Goal: Task Accomplishment & Management: Manage account settings

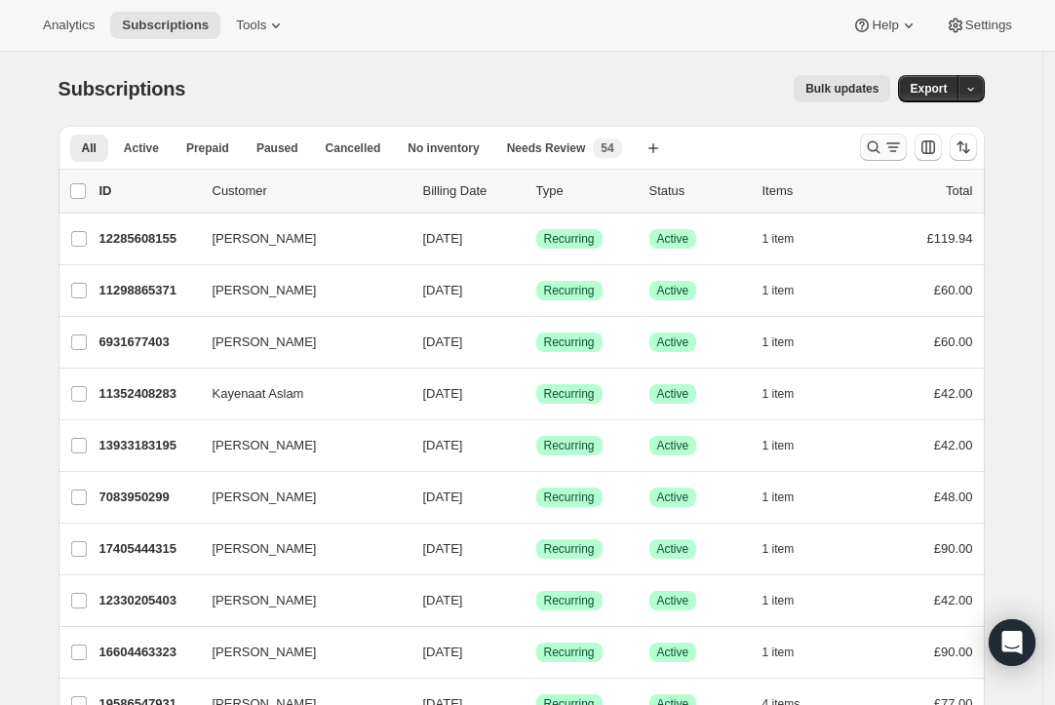
click at [879, 142] on icon "Search and filter results" at bounding box center [874, 148] width 20 height 20
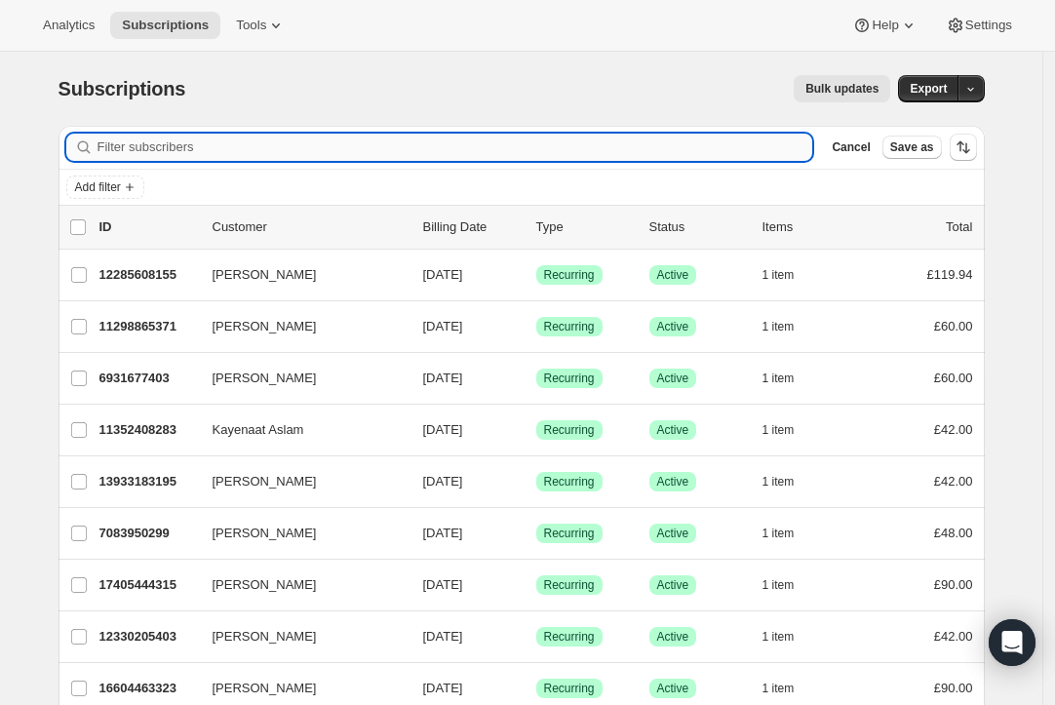
click at [636, 157] on input "Filter subscribers" at bounding box center [456, 147] width 716 height 27
paste input "ellen1993@me.com"
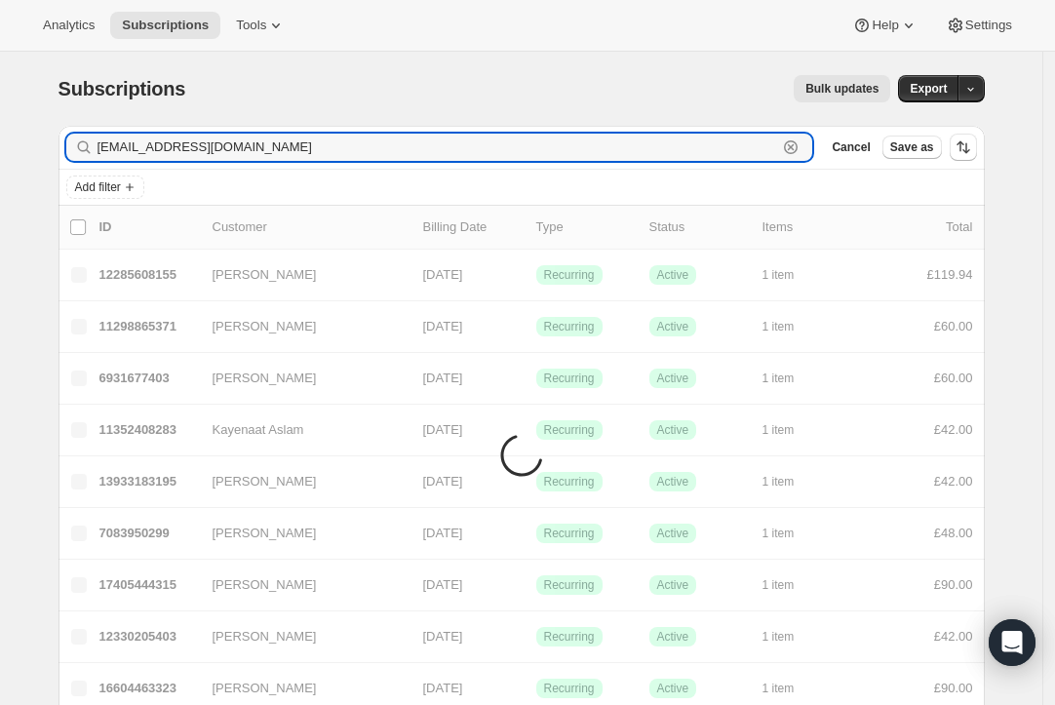
type input "ellen1993@me.com"
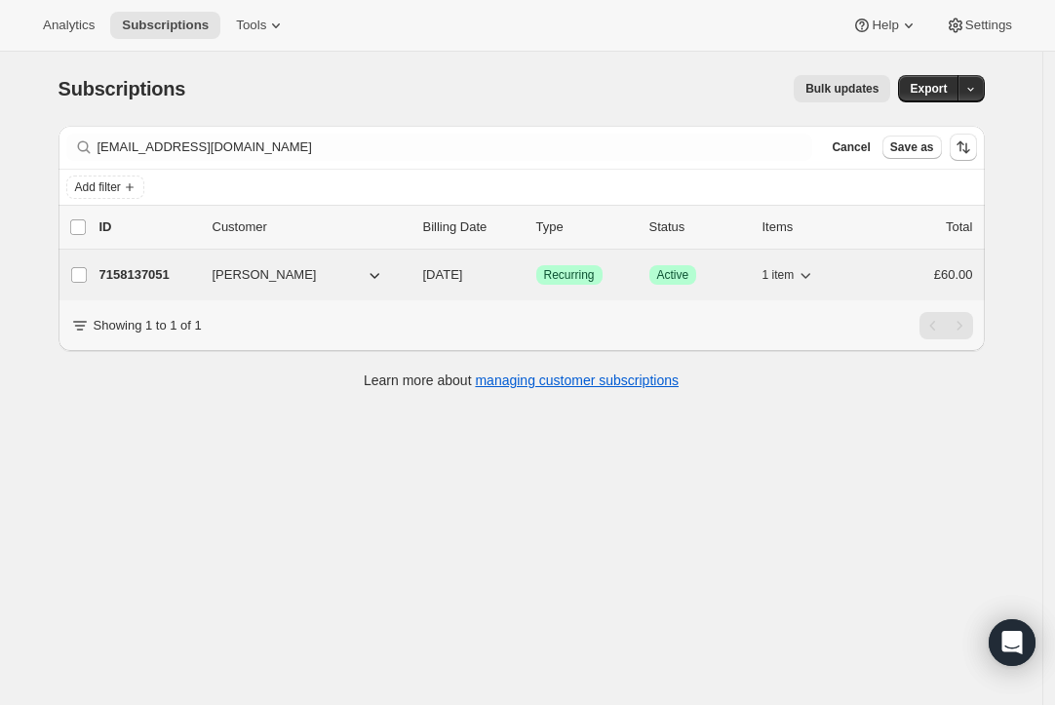
click at [517, 268] on p "09/20/2025" at bounding box center [472, 275] width 98 height 20
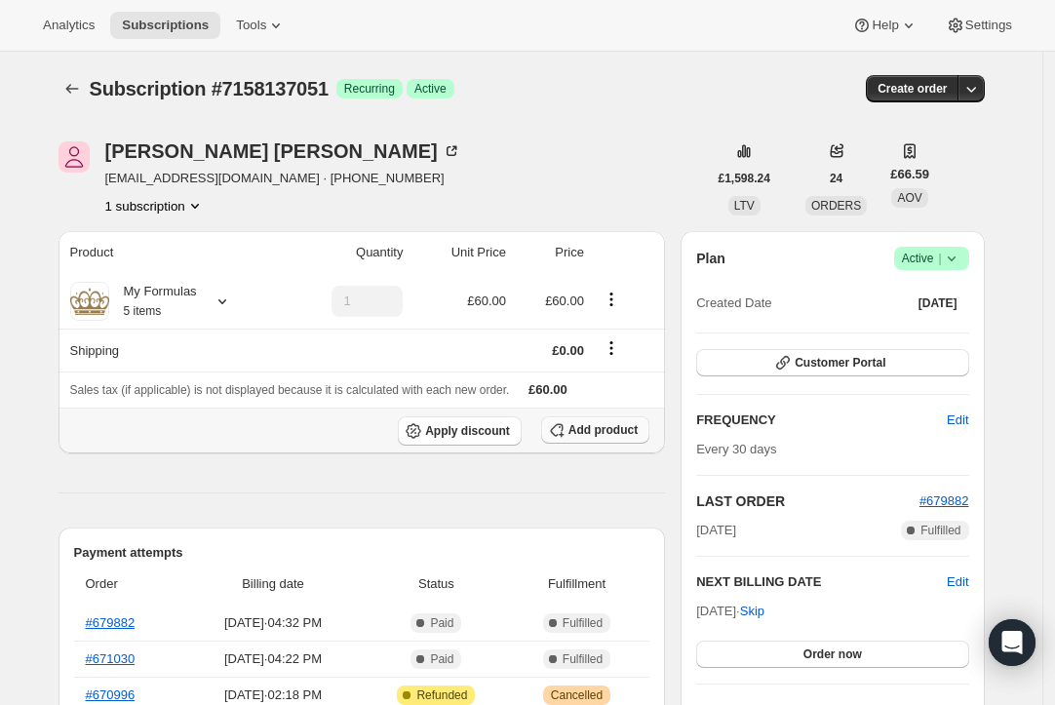
click at [605, 427] on span "Add product" at bounding box center [603, 430] width 69 height 16
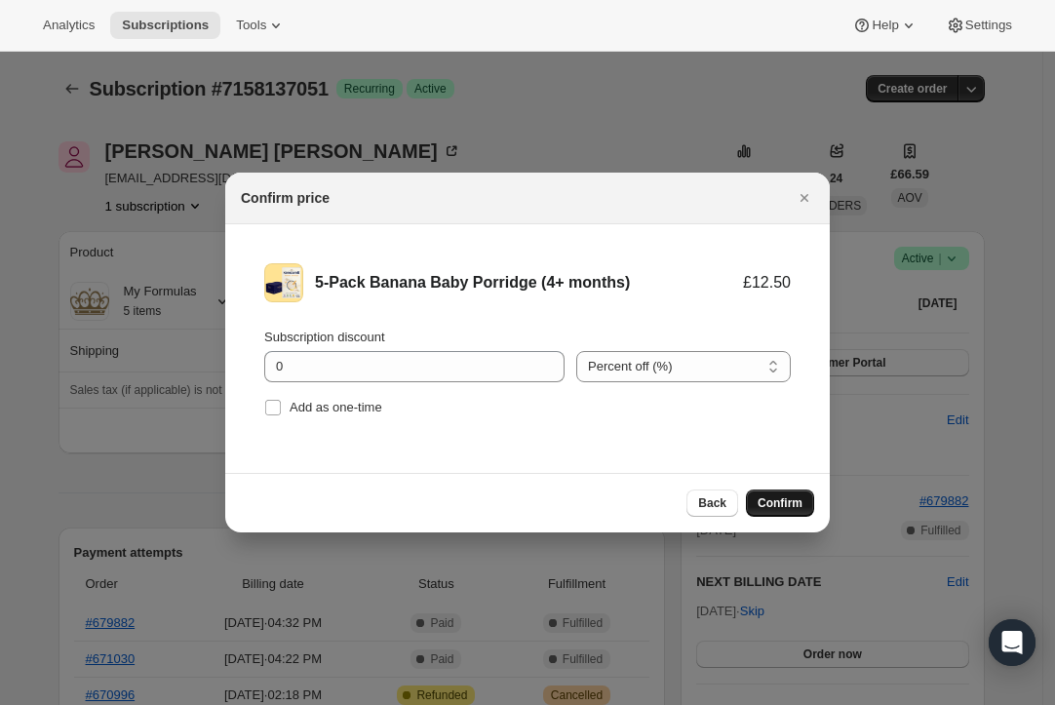
click at [789, 498] on span "Confirm" at bounding box center [780, 503] width 45 height 16
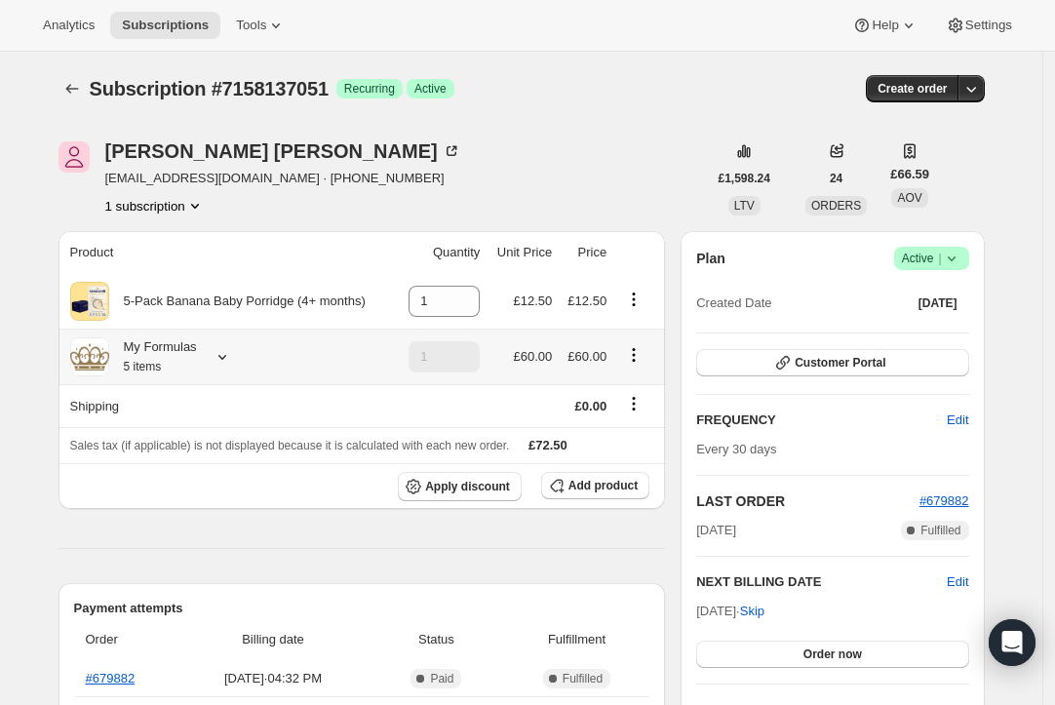
click at [225, 360] on icon at bounding box center [223, 357] width 20 height 20
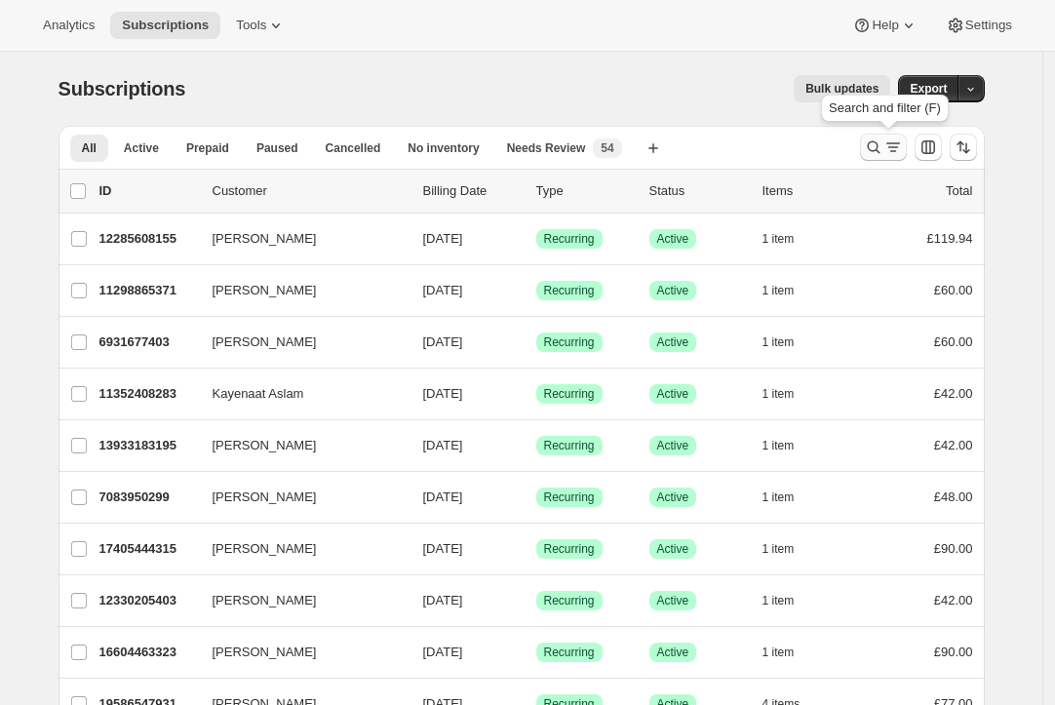
click at [866, 138] on button "Search and filter results" at bounding box center [883, 147] width 47 height 27
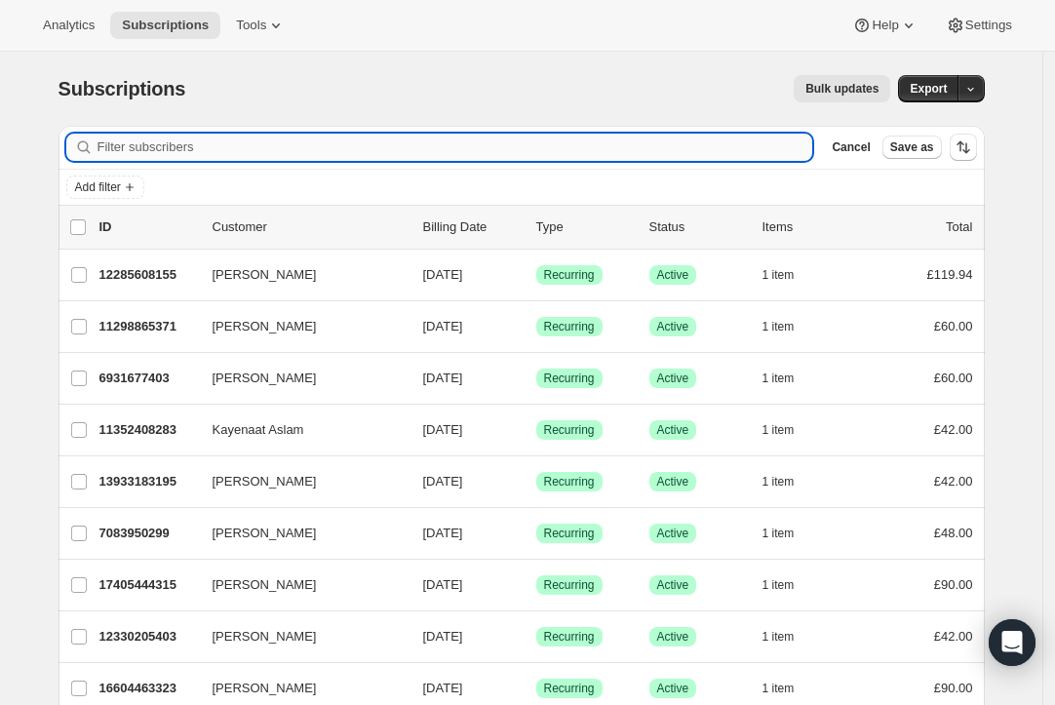
click at [559, 147] on input "Filter subscribers" at bounding box center [456, 147] width 716 height 27
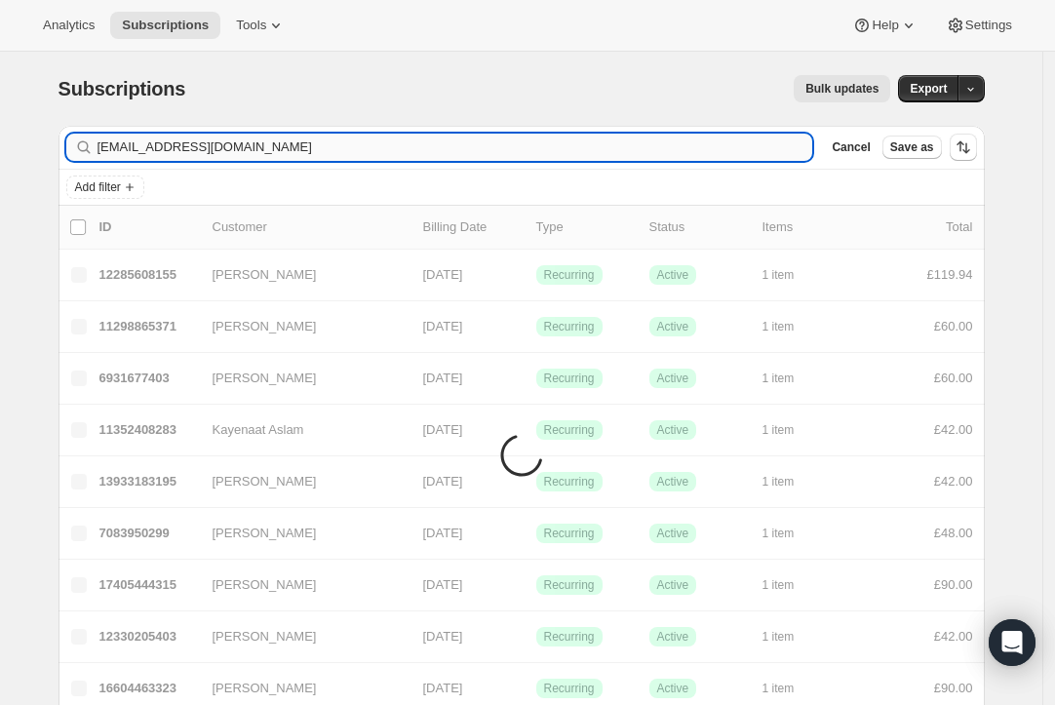
click at [210, 152] on input "[EMAIL_ADDRESS][DOMAIN_NAME]" at bounding box center [456, 147] width 716 height 27
drag, startPoint x: 269, startPoint y: 148, endPoint x: 43, endPoint y: 146, distance: 226.3
type input "[EMAIL_ADDRESS][DOMAIN_NAME]"
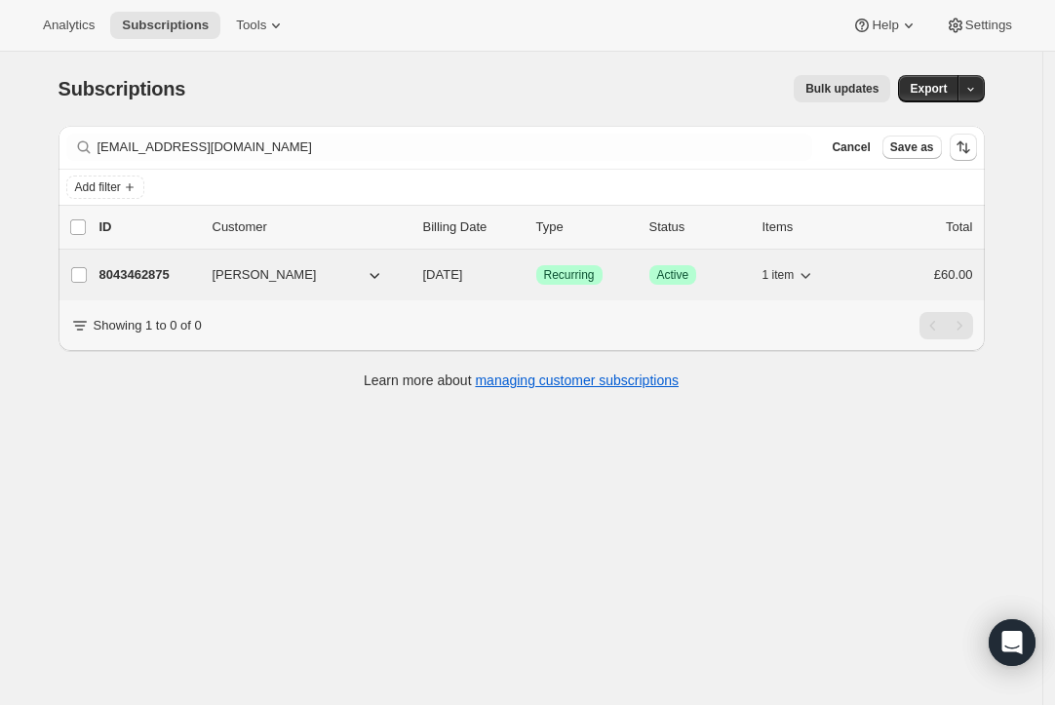
click at [563, 271] on span "Recurring" at bounding box center [569, 275] width 51 height 16
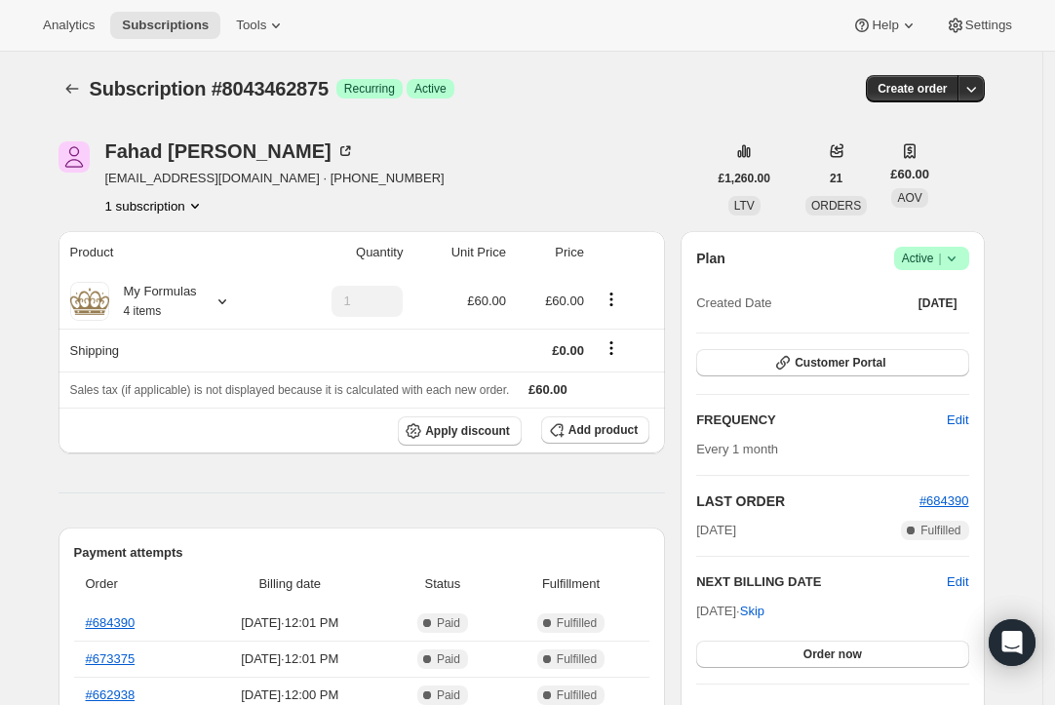
click at [964, 575] on span "Edit" at bounding box center [957, 582] width 21 height 20
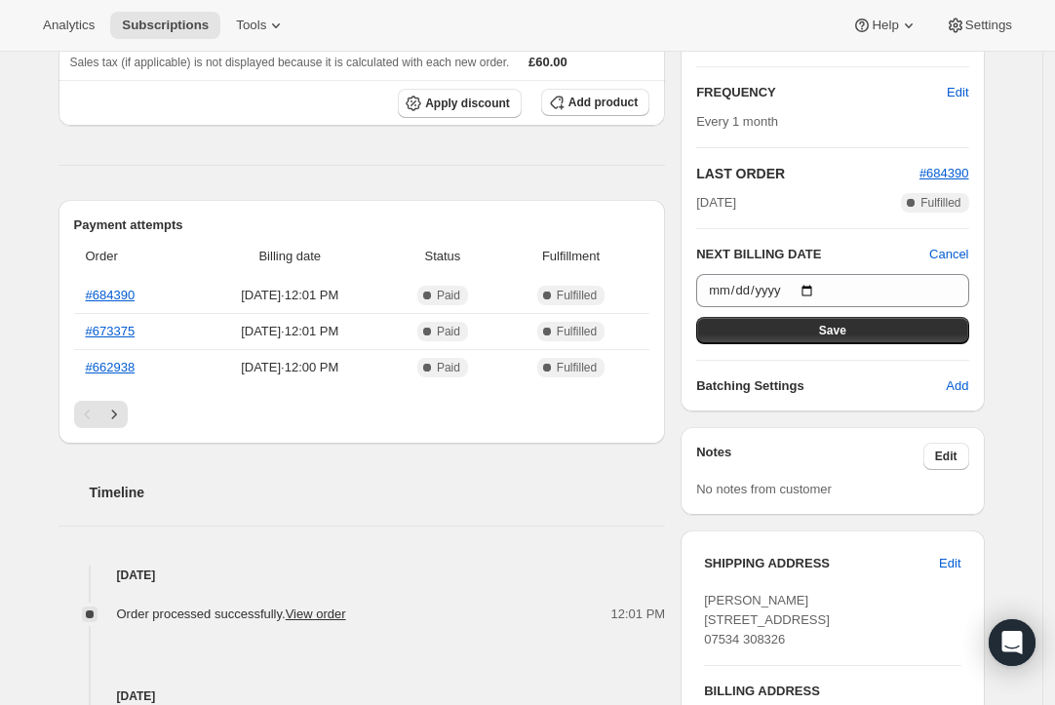
scroll to position [361, 0]
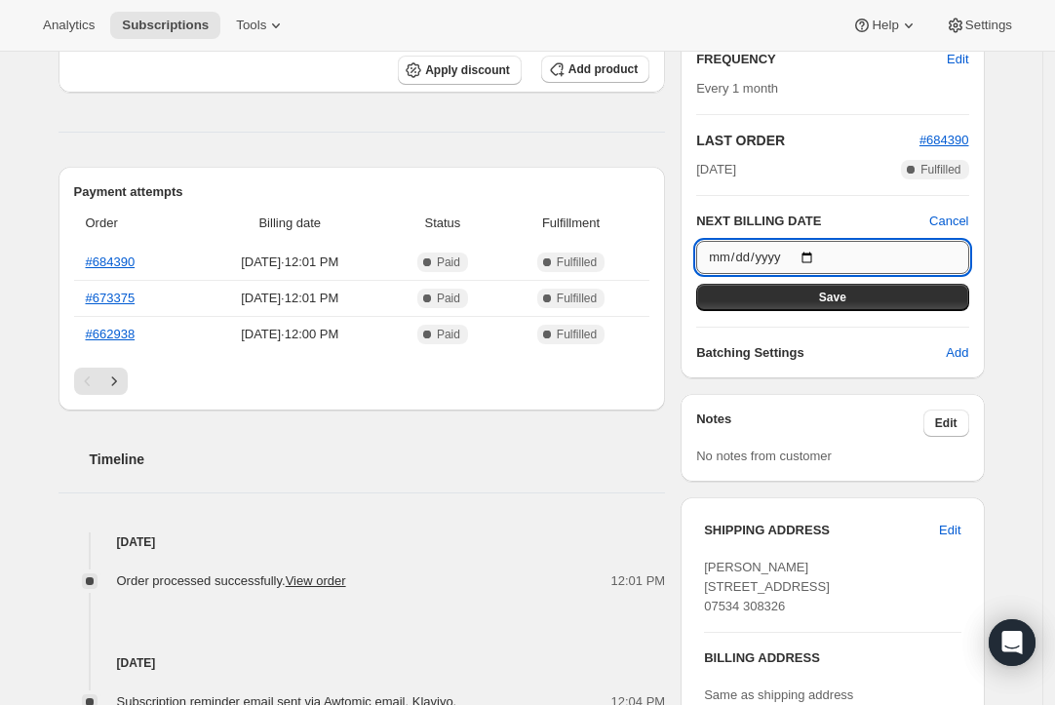
click at [823, 255] on input "[DATE]" at bounding box center [832, 257] width 272 height 33
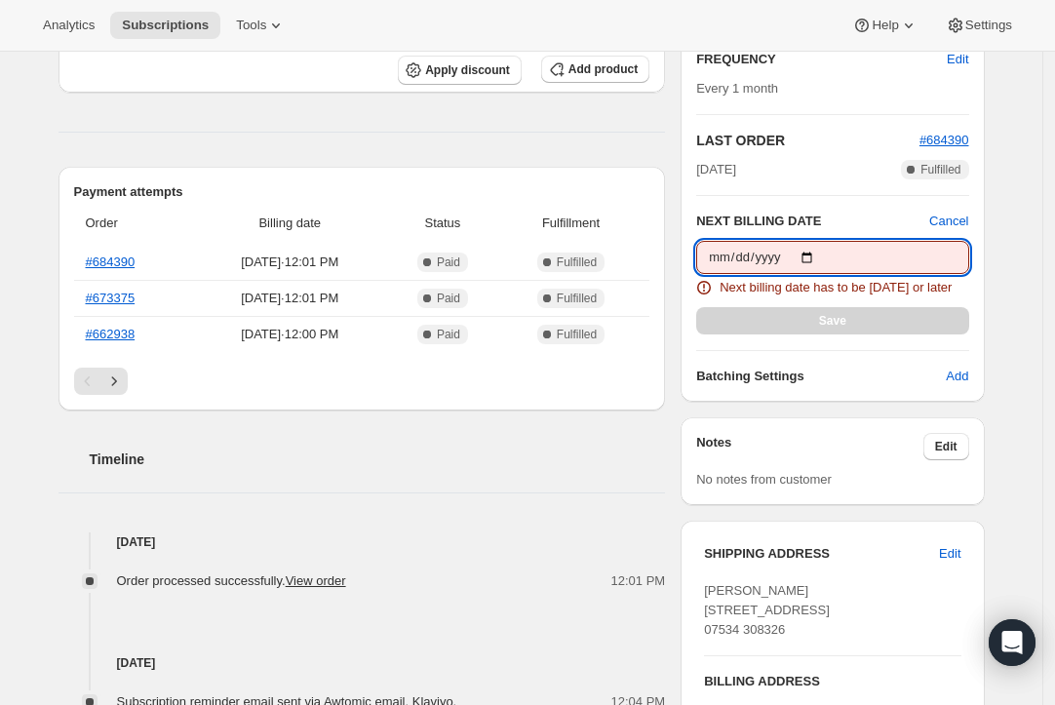
click at [821, 255] on input "[DATE]" at bounding box center [832, 257] width 272 height 33
click at [823, 253] on input "[DATE]" at bounding box center [832, 257] width 272 height 33
click at [825, 254] on input "[DATE]" at bounding box center [832, 257] width 272 height 33
type input "[DATE]"
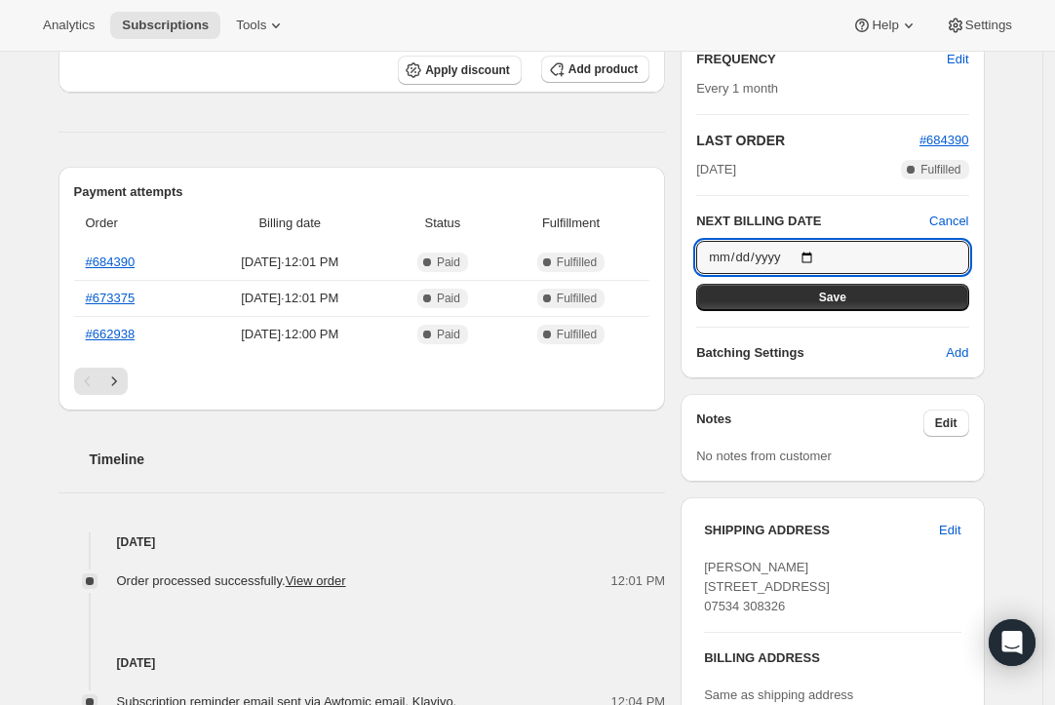
click at [827, 293] on span "Save" at bounding box center [832, 298] width 27 height 16
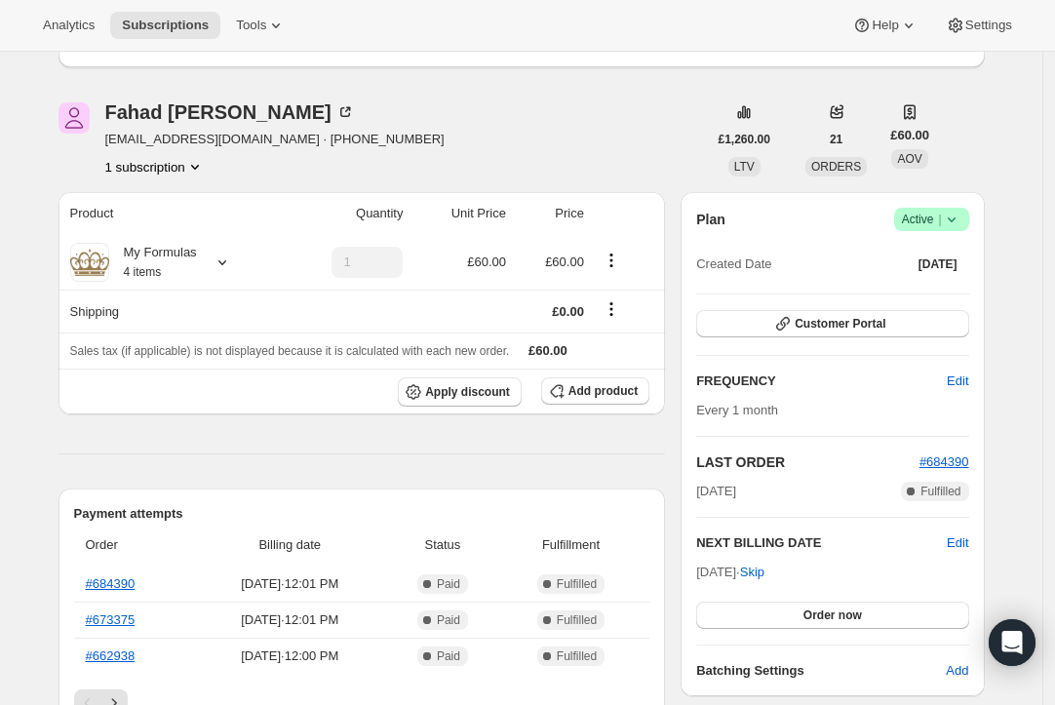
scroll to position [131, 0]
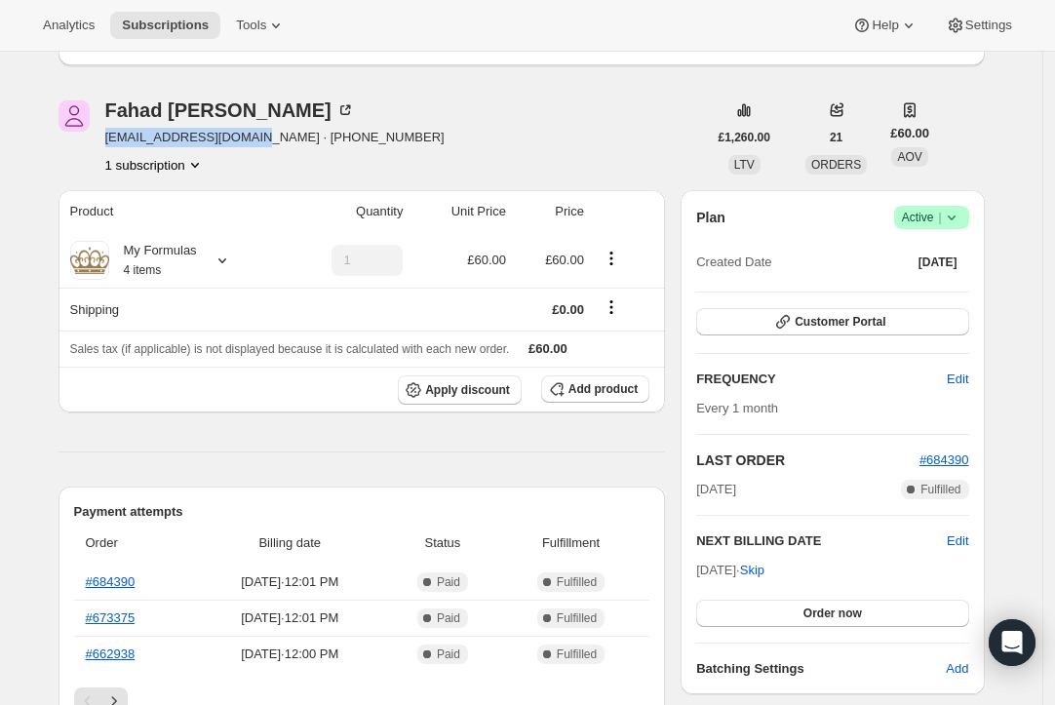
drag, startPoint x: 251, startPoint y: 137, endPoint x: 110, endPoint y: 138, distance: 140.4
click at [110, 138] on span "[EMAIL_ADDRESS][DOMAIN_NAME] · [PHONE_NUMBER]" at bounding box center [274, 138] width 339 height 20
copy span "[EMAIL_ADDRESS][DOMAIN_NAME]"
click at [602, 134] on div "[PERSON_NAME] [EMAIL_ADDRESS][DOMAIN_NAME] · [PHONE_NUMBER] 1 subscription" at bounding box center [383, 137] width 649 height 74
